Goal: Task Accomplishment & Management: Manage account settings

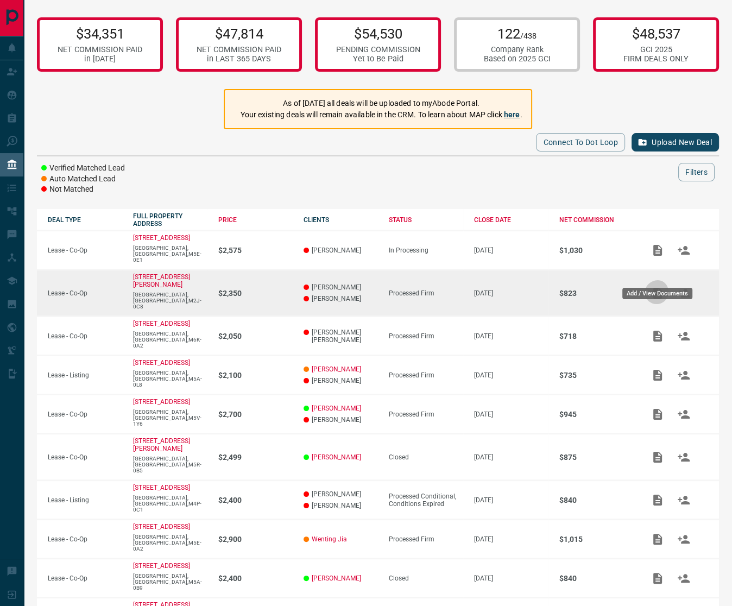
click at [654, 288] on icon "Add / View Documents" at bounding box center [658, 293] width 9 height 11
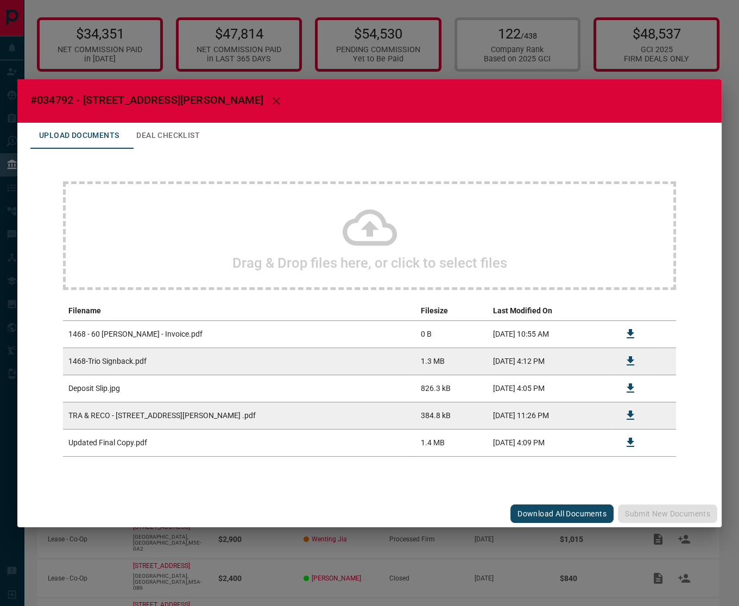
click at [666, 74] on div "#034792 - 60 [PERSON_NAME] Road,1468 Upload Documents Deal Checklist Drag & Dro…" at bounding box center [369, 303] width 739 height 606
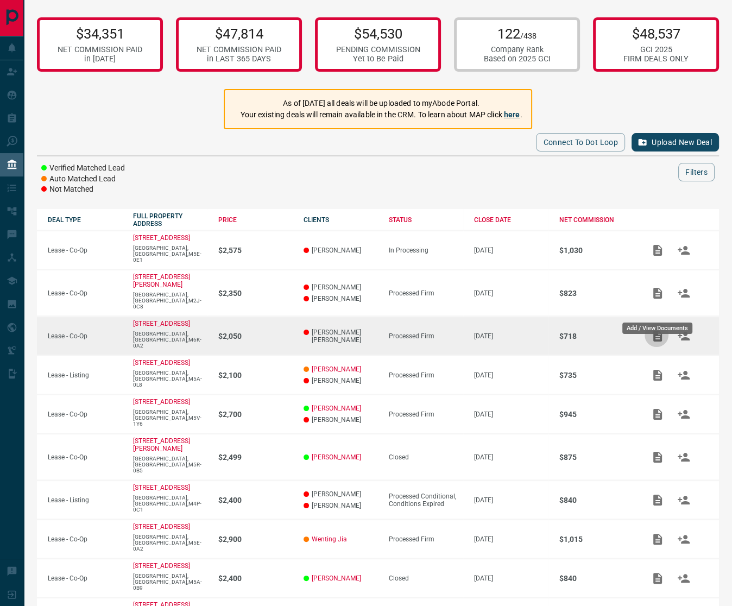
click at [655, 331] on icon "Add / View Documents" at bounding box center [658, 336] width 9 height 11
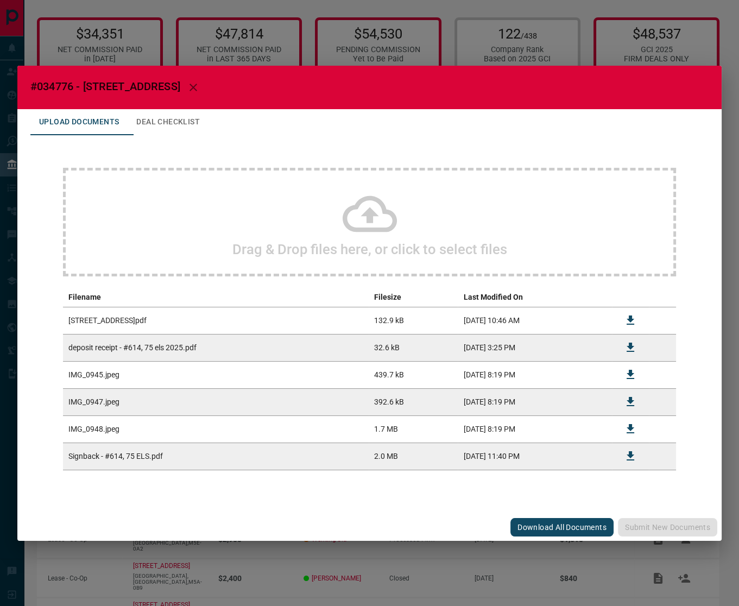
click at [582, 35] on div "#034776 - [STREET_ADDRESS],614 Upload Documents Deal Checklist Drag & Drop file…" at bounding box center [369, 303] width 739 height 606
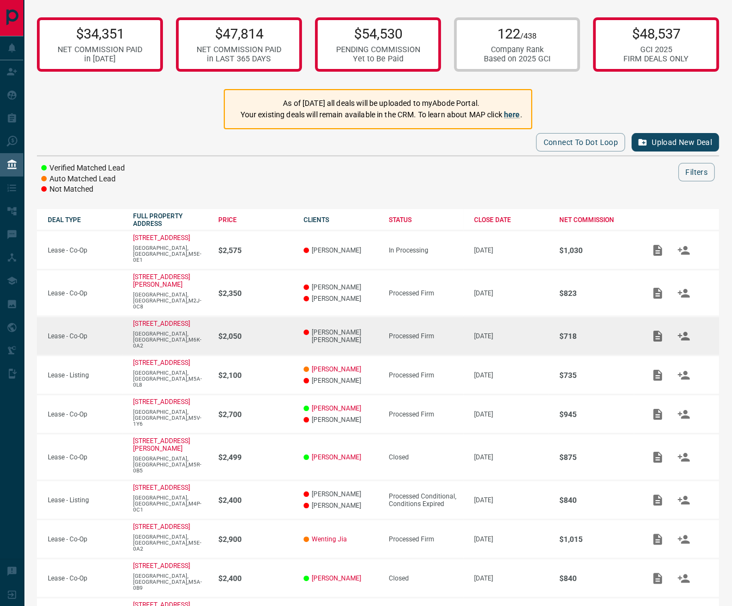
drag, startPoint x: 152, startPoint y: 307, endPoint x: 127, endPoint y: 303, distance: 25.9
click at [127, 317] on td "[STREET_ADDRESS]" at bounding box center [164, 336] width 85 height 39
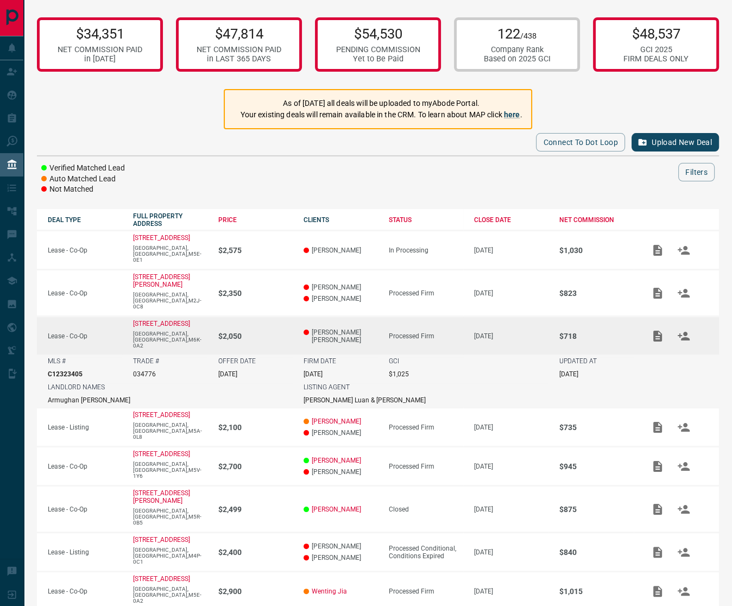
copy p "[STREET_ADDRESS]"
click at [654, 331] on icon "Add / View Documents" at bounding box center [658, 336] width 9 height 11
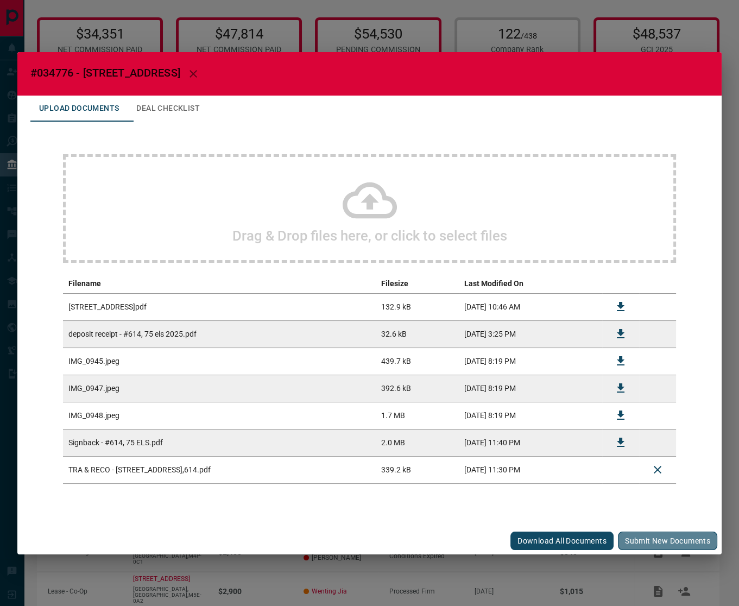
click at [633, 544] on button "Submit new documents" at bounding box center [667, 541] width 99 height 18
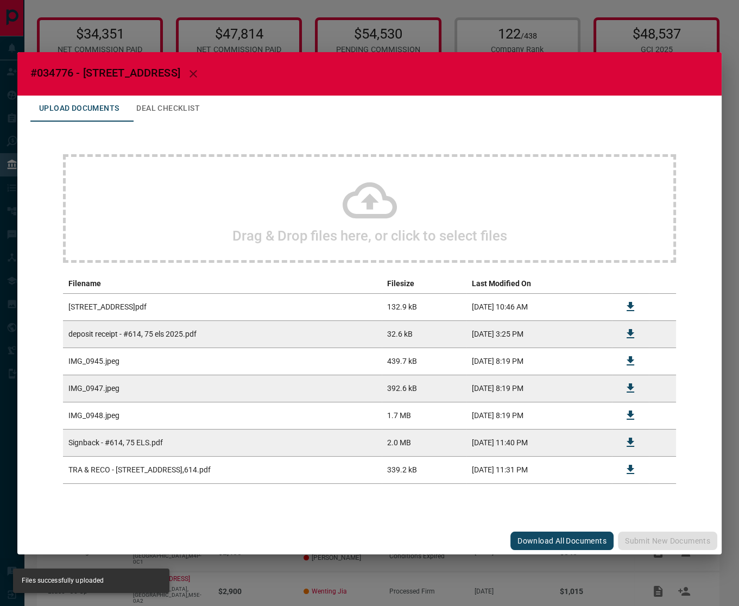
click at [587, 47] on div "#034776 - [STREET_ADDRESS],614 Upload Documents Deal Checklist Drag & Drop file…" at bounding box center [369, 303] width 739 height 606
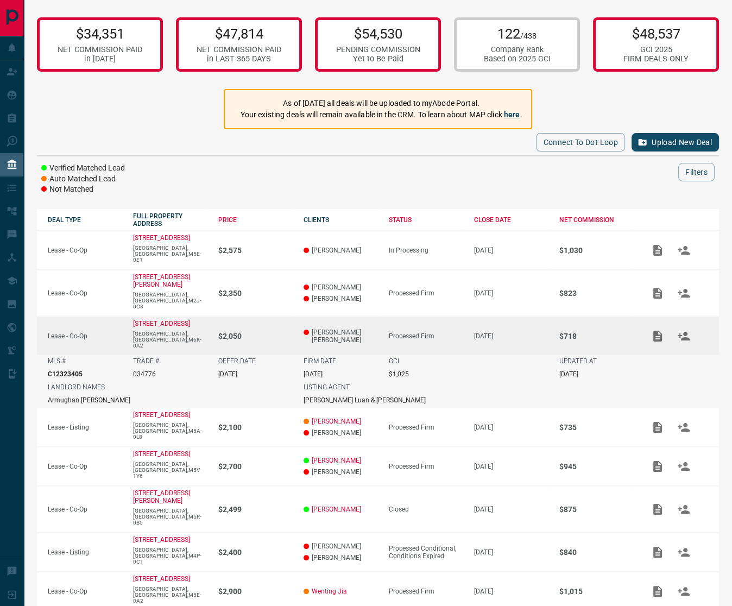
click at [447, 332] on div "Processed Firm" at bounding box center [426, 336] width 74 height 8
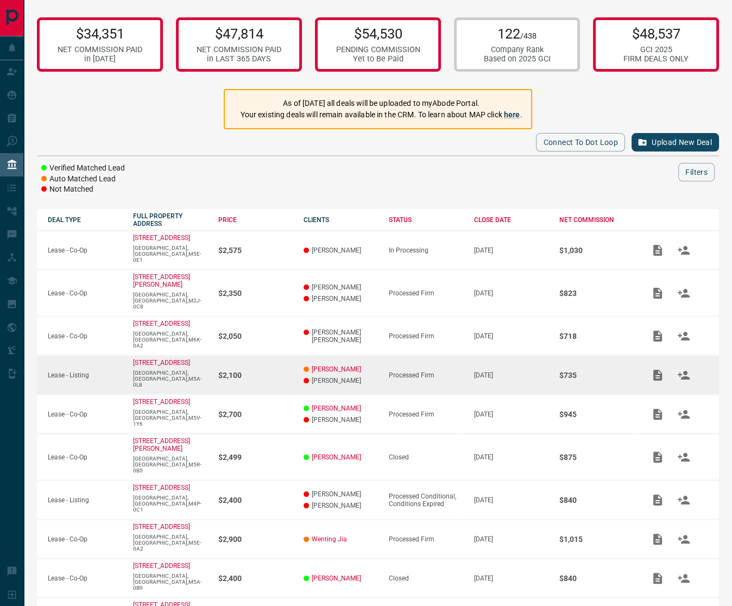
click at [454, 372] on div "Processed Firm" at bounding box center [426, 376] width 74 height 8
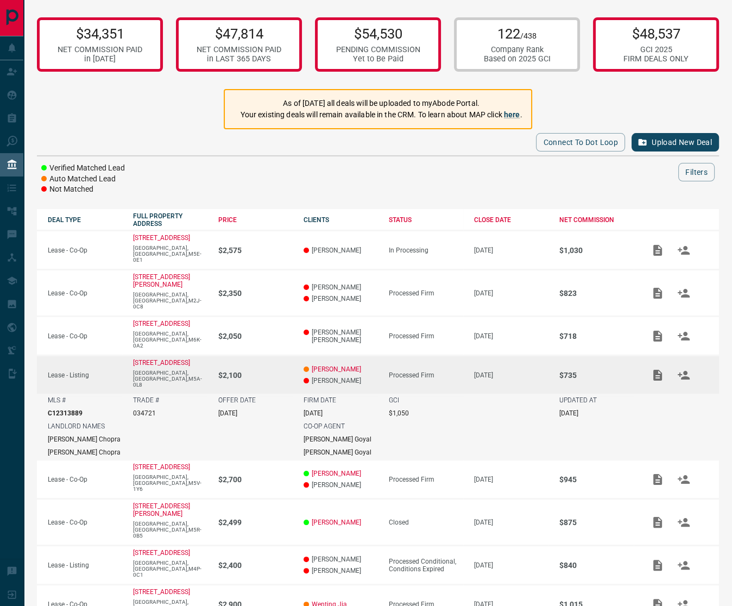
click at [450, 372] on div "Processed Firm" at bounding box center [426, 376] width 74 height 8
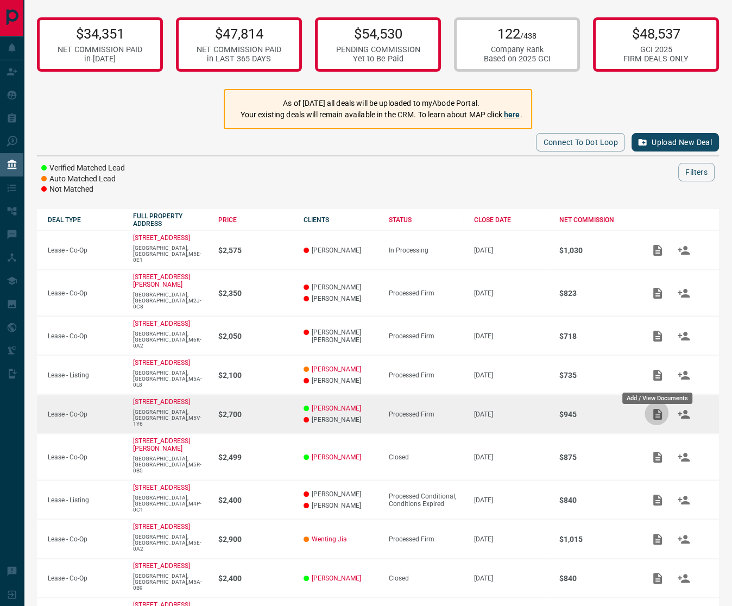
click at [660, 408] on icon "Add / View Documents" at bounding box center [657, 414] width 13 height 13
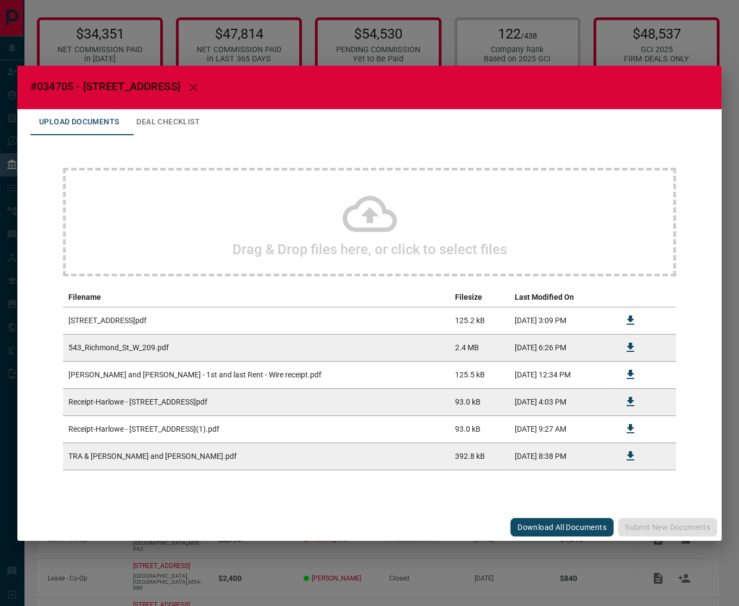
click at [291, 547] on div "#034705 - [STREET_ADDRESS] Upload Documents Deal Checklist Drag & Drop files he…" at bounding box center [369, 303] width 739 height 606
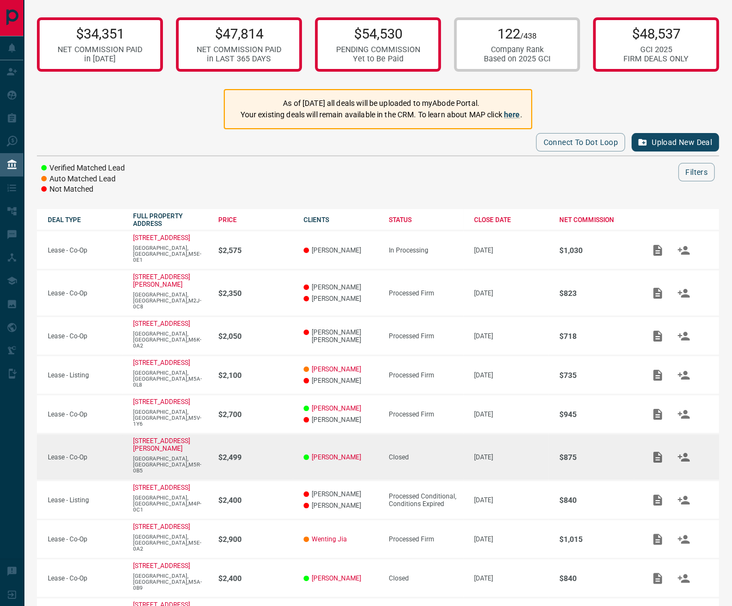
click at [652, 451] on icon "Add / View Documents" at bounding box center [657, 457] width 13 height 13
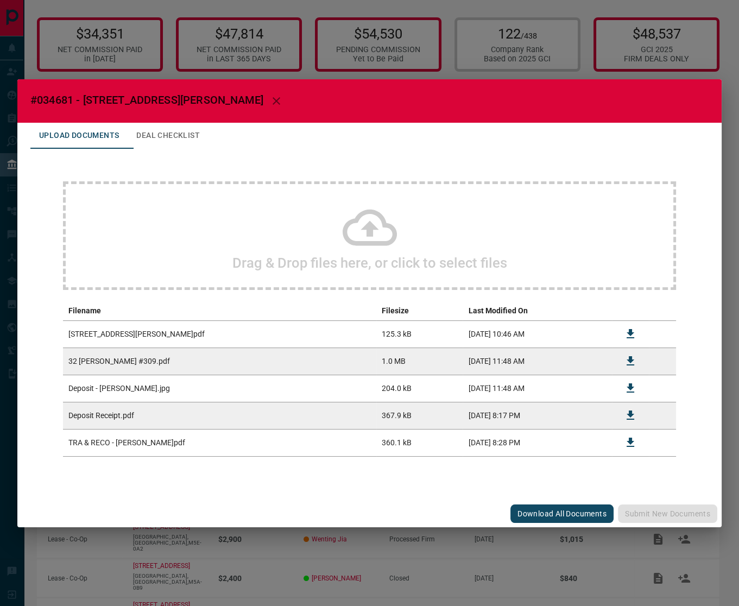
click at [644, 72] on div "#034681 - [STREET_ADDRESS][PERSON_NAME],309 Upload Documents Deal Checklist Dra…" at bounding box center [369, 303] width 739 height 606
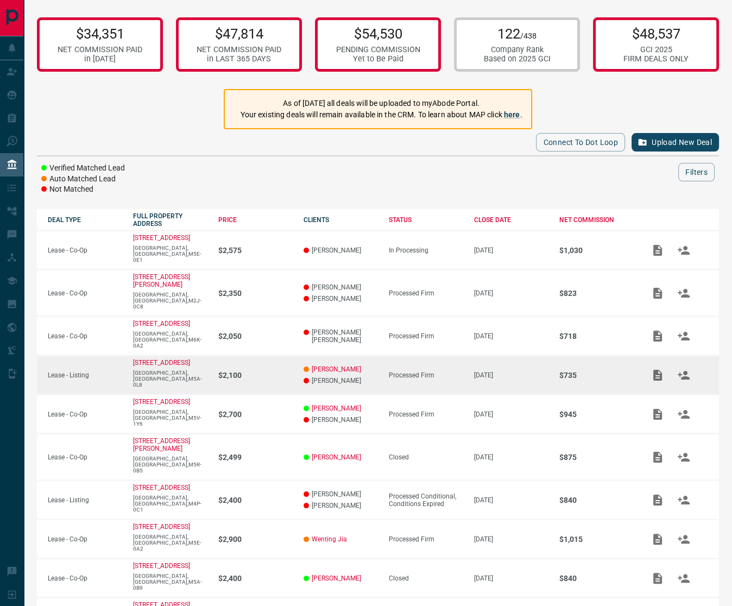
drag, startPoint x: 461, startPoint y: 343, endPoint x: 469, endPoint y: 340, distance: 9.3
click at [460, 356] on td "Processed Firm" at bounding box center [420, 375] width 85 height 39
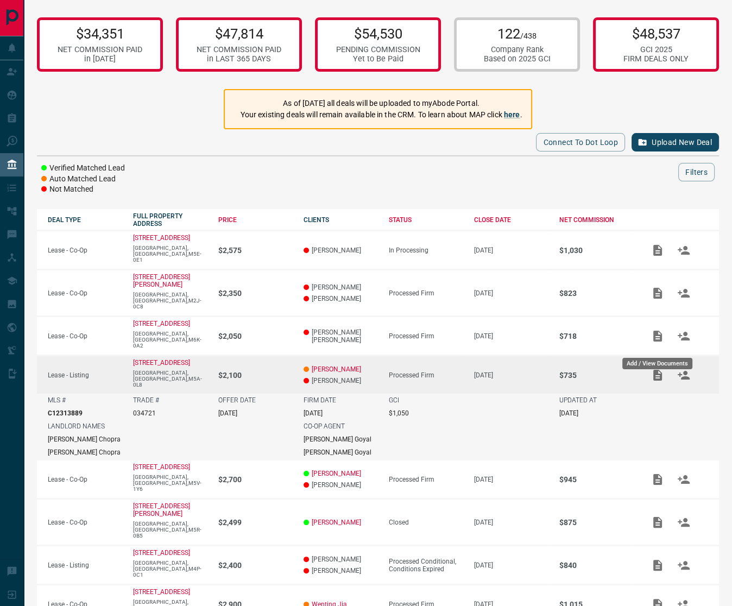
click at [652, 369] on icon "Add / View Documents" at bounding box center [657, 375] width 13 height 13
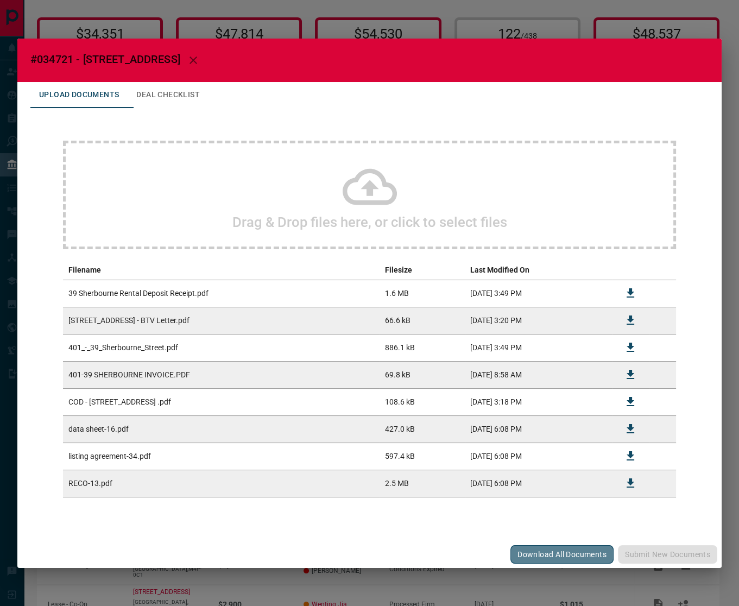
click at [552, 555] on button "Download All Documents" at bounding box center [562, 554] width 103 height 18
click at [568, 10] on div "#034721 - [STREET_ADDRESS],401 Upload Documents Deal Checklist Drag & Drop file…" at bounding box center [369, 303] width 739 height 606
